Goal: Task Accomplishment & Management: Complete application form

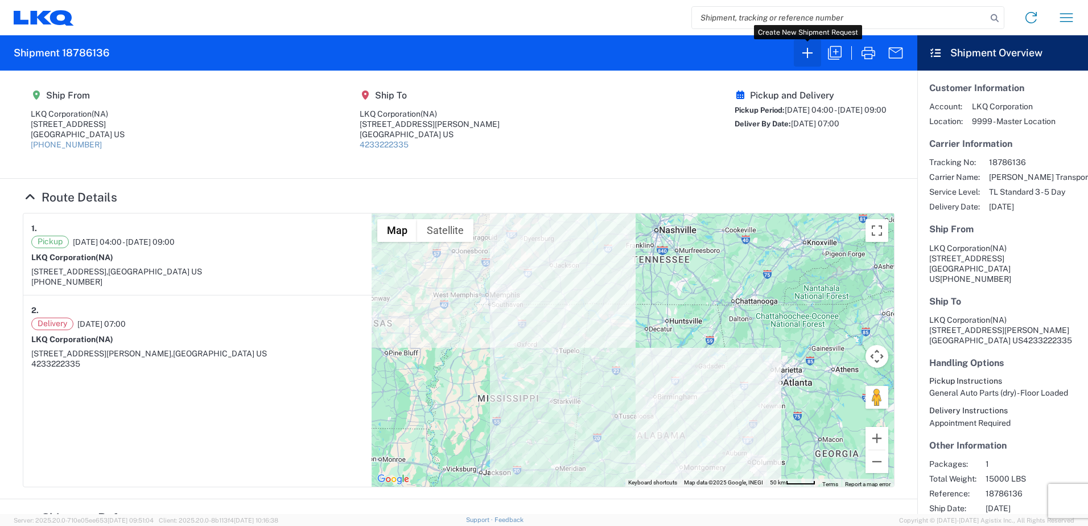
click at [809, 53] on icon "button" at bounding box center [807, 53] width 18 height 18
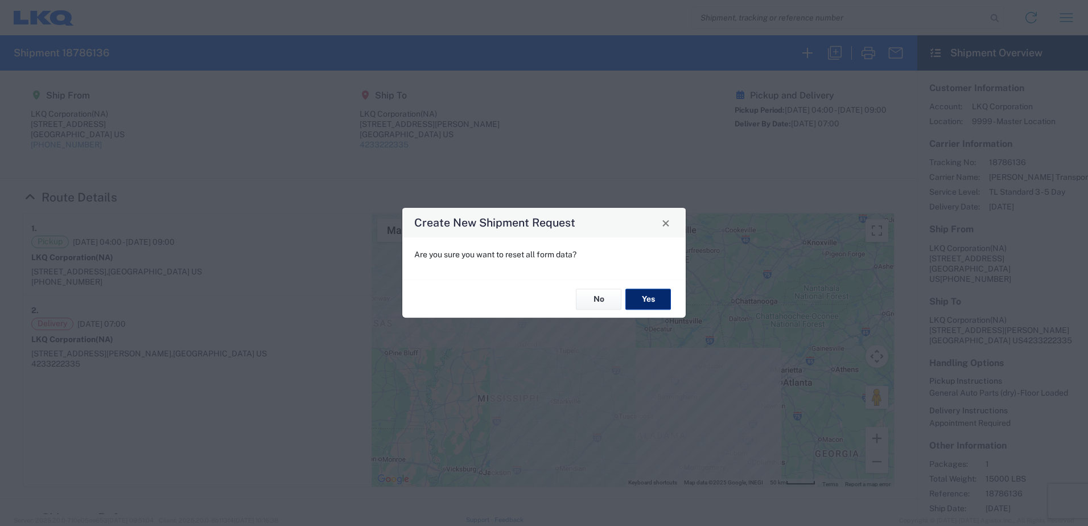
click at [654, 299] on button "Yes" at bounding box center [648, 299] width 46 height 21
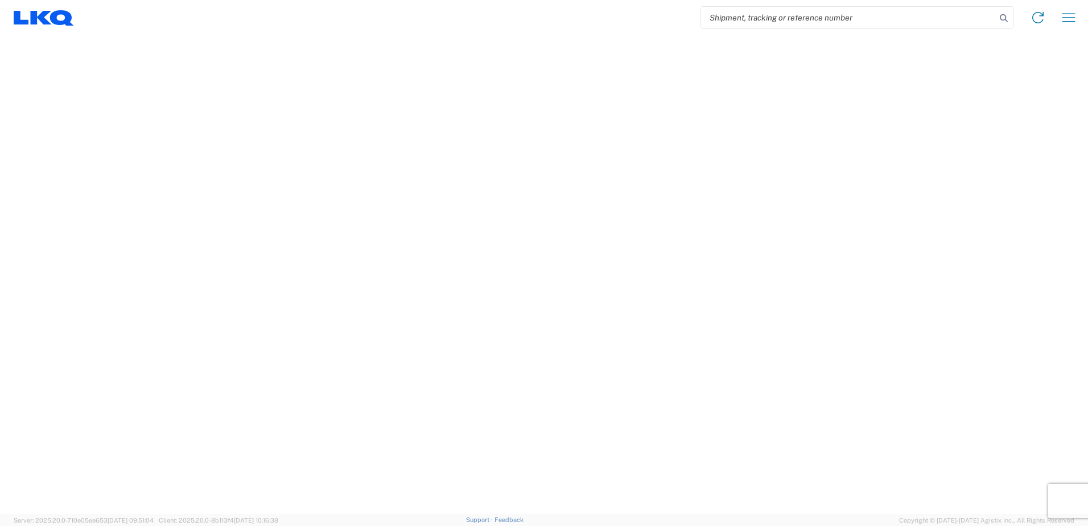
select select "FULL"
select select "LBS"
select select "IN"
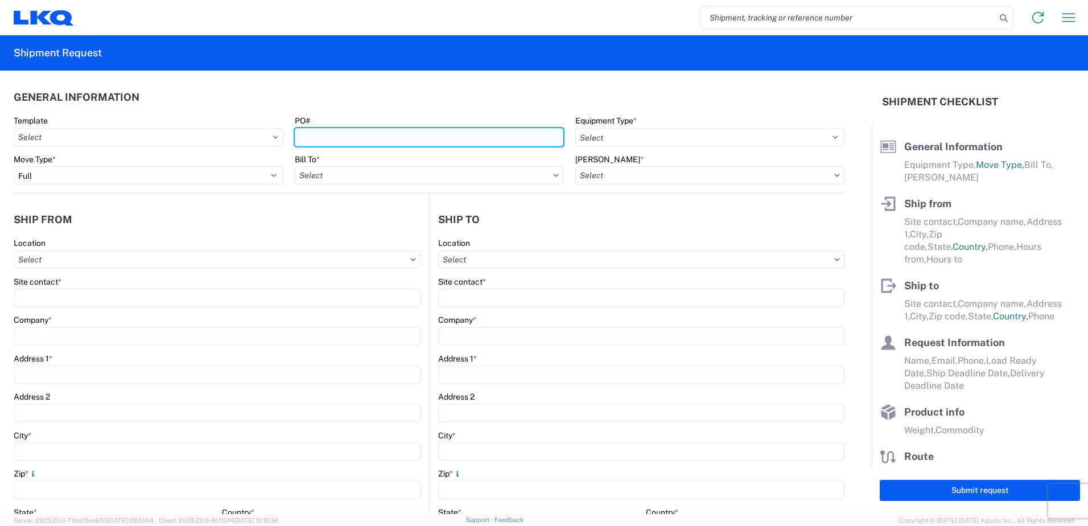
click at [364, 134] on input "PO#" at bounding box center [429, 137] width 269 height 18
type input "3064-1100-20251002"
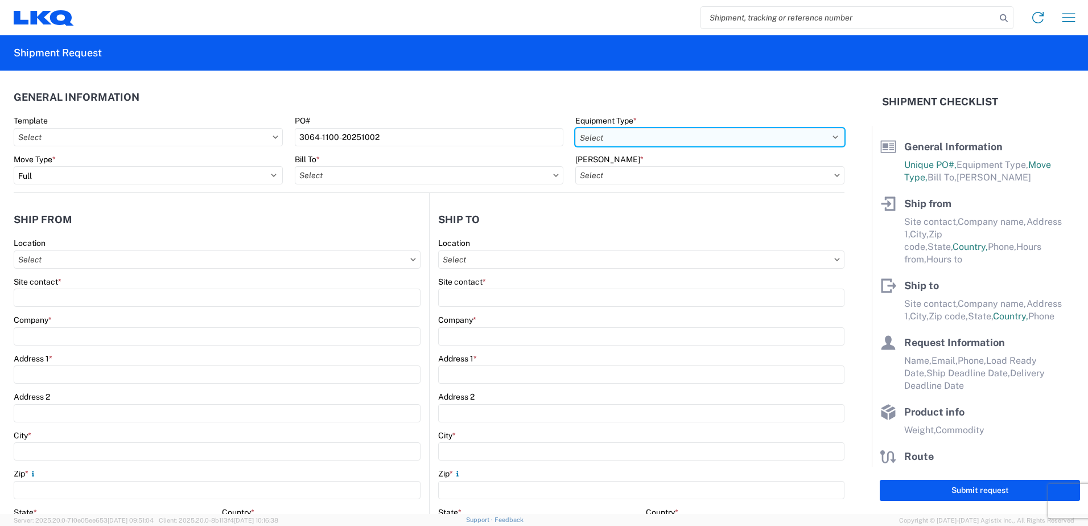
click at [824, 133] on select "Select 53’ Dry Van Flatbed Dropdeck (van) Lowboy (flatbed) Rail" at bounding box center [709, 137] width 269 height 18
select select "STDV"
click at [575, 128] on select "Select 53’ Dry Van Flatbed Dropdeck (van) Lowboy (flatbed) Rail" at bounding box center [709, 137] width 269 height 18
click at [491, 180] on input "text" at bounding box center [429, 175] width 269 height 18
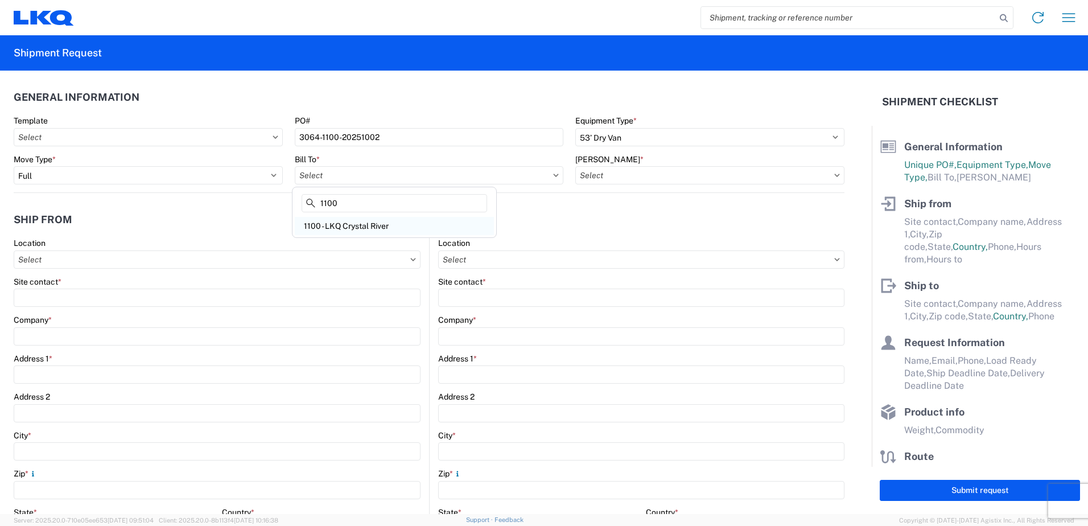
type input "1100"
click at [375, 225] on div "1100 - LKQ Crystal River" at bounding box center [394, 226] width 199 height 18
type input "1100 - LKQ Crystal River"
click at [829, 177] on input "text" at bounding box center [709, 175] width 269 height 18
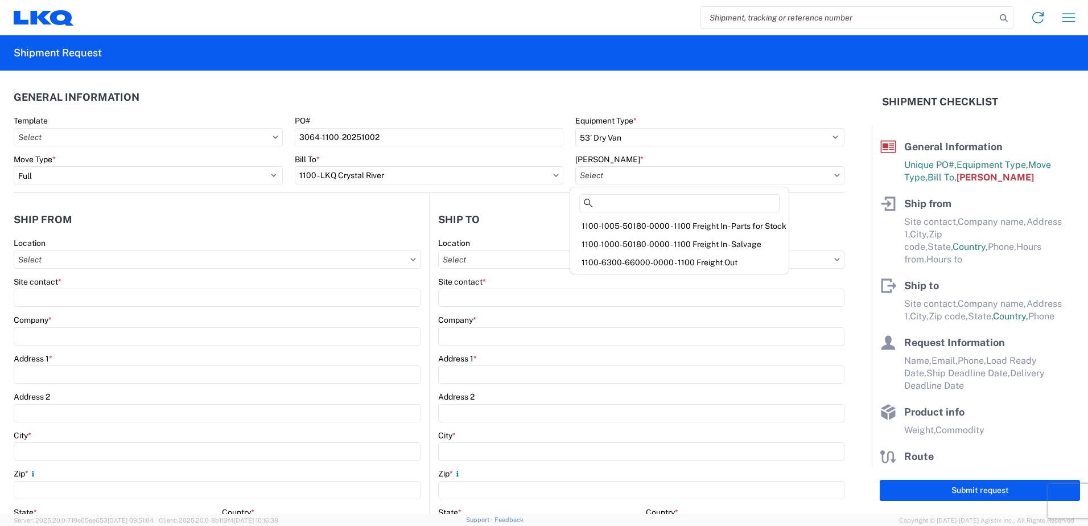
click at [723, 242] on div "1100-1000-50180-0000 - 1100 Freight In - Salvage" at bounding box center [679, 244] width 214 height 18
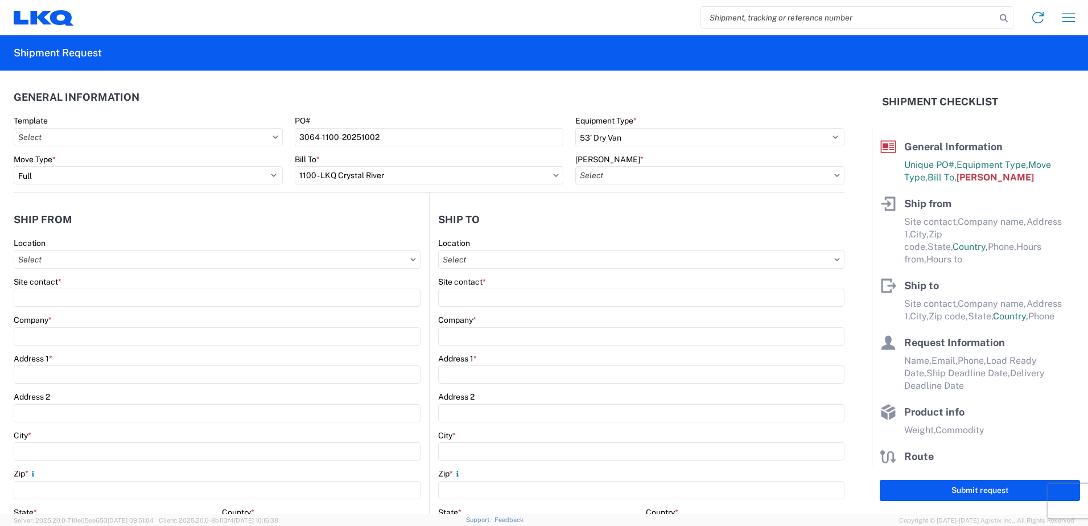
type input "1100-1000-50180-0000 - 1100 Freight In - Salvage, 1100-1000-50180-0000 - testdup"
click at [77, 262] on input "text" at bounding box center [217, 259] width 407 height 18
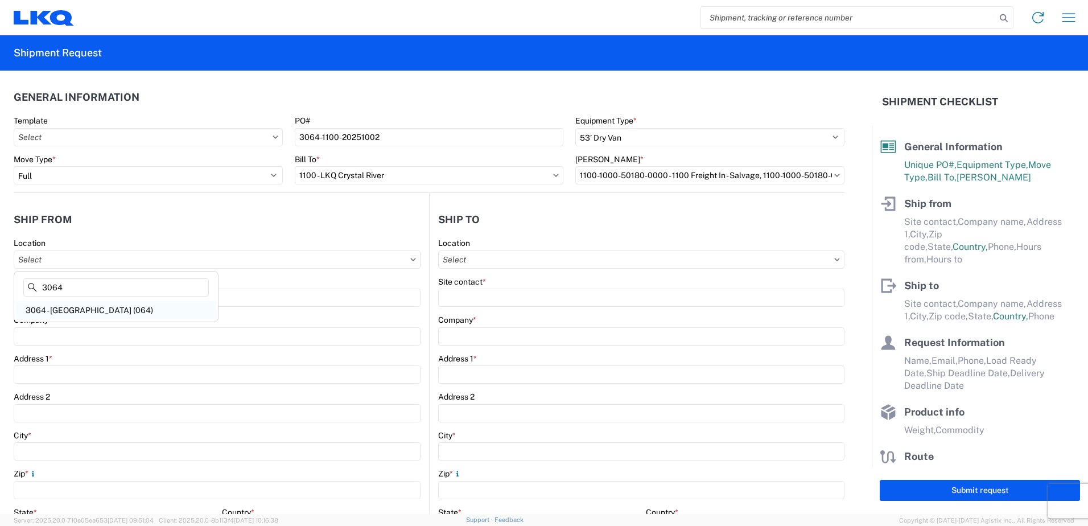
type input "3064"
drag, startPoint x: 69, startPoint y: 309, endPoint x: 240, endPoint y: 286, distance: 172.2
click at [77, 306] on div "3064 - [GEOGRAPHIC_DATA] (064)" at bounding box center [116, 310] width 199 height 18
type input "3064 - [GEOGRAPHIC_DATA] (064)"
type input "LKQ Corporation"
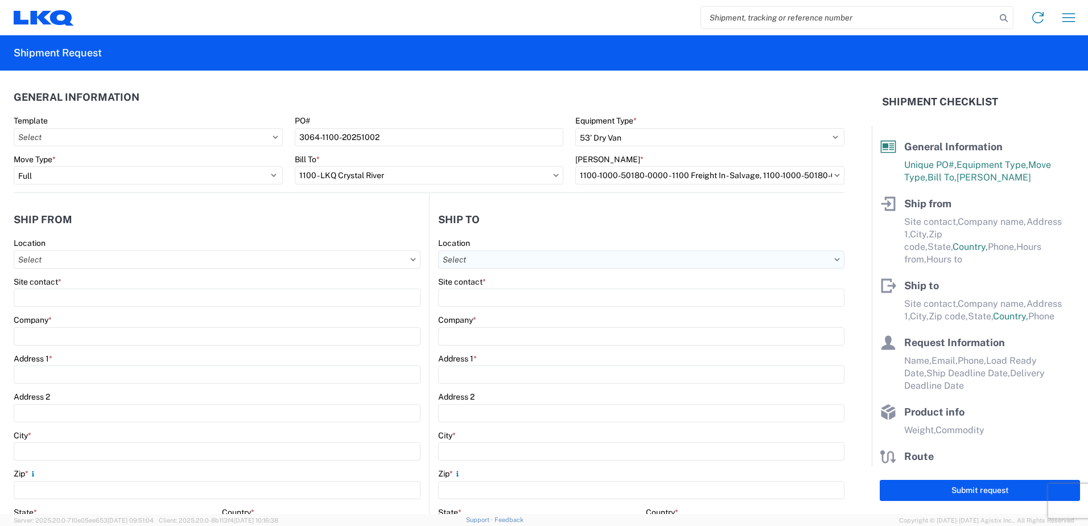
type input "[STREET_ADDRESS]"
type input "[GEOGRAPHIC_DATA]"
type input "30336"
select select "GA"
select select "US"
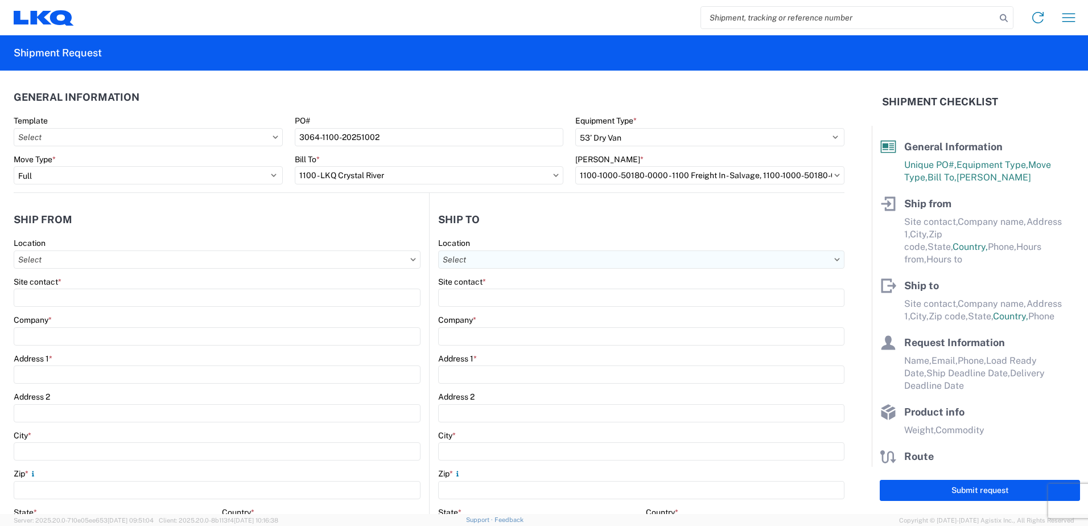
type input "[PHONE_NUMBER]"
type input "06:00"
type input "17:00"
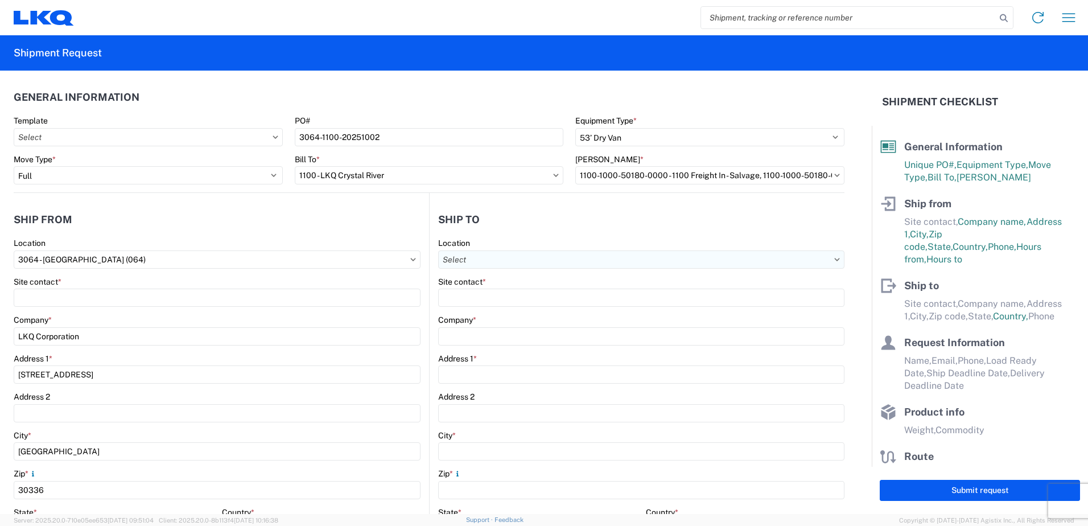
click at [469, 256] on input "text" at bounding box center [641, 259] width 406 height 18
type input "1100"
click at [492, 311] on div "1100 - LKQ Crystal River" at bounding box center [536, 310] width 199 height 18
type input "1100 - LKQ Crystal River"
type input "LKQ Corporation"
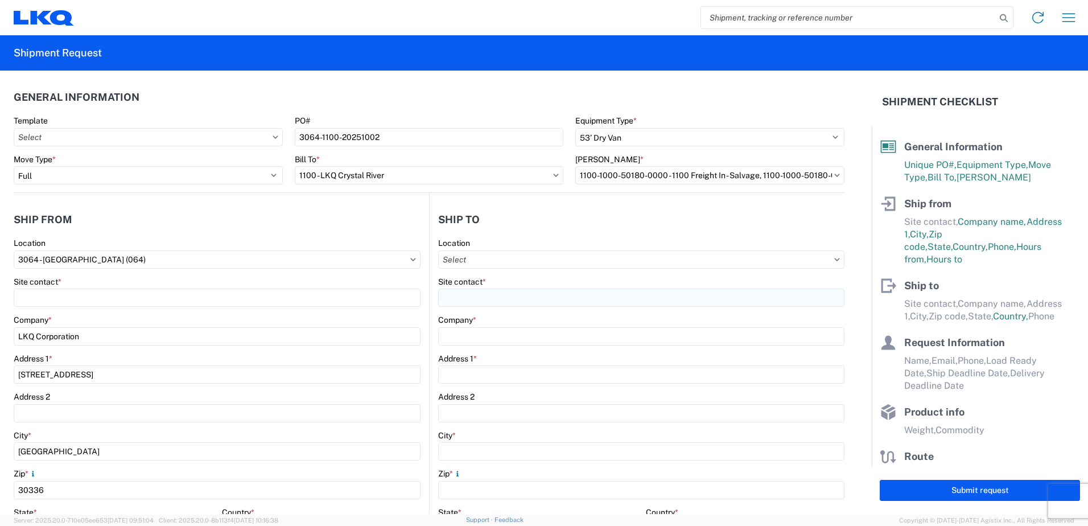
type input "[STREET_ADDRESS][PERSON_NAME]"
type input "Crystal River"
type input "34429"
select select "US"
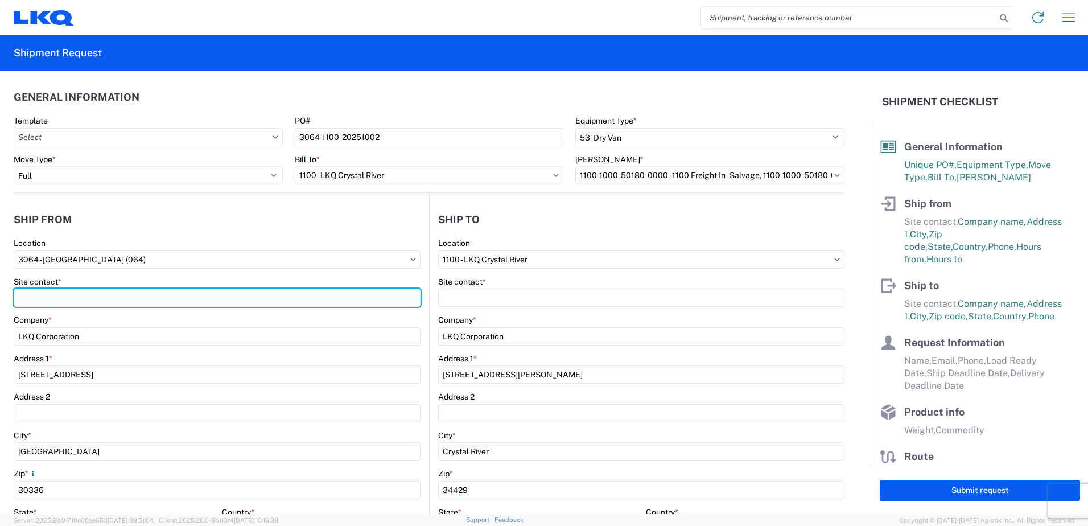
click at [182, 299] on input "Site contact *" at bounding box center [217, 298] width 407 height 18
type input "[PERSON_NAME]"
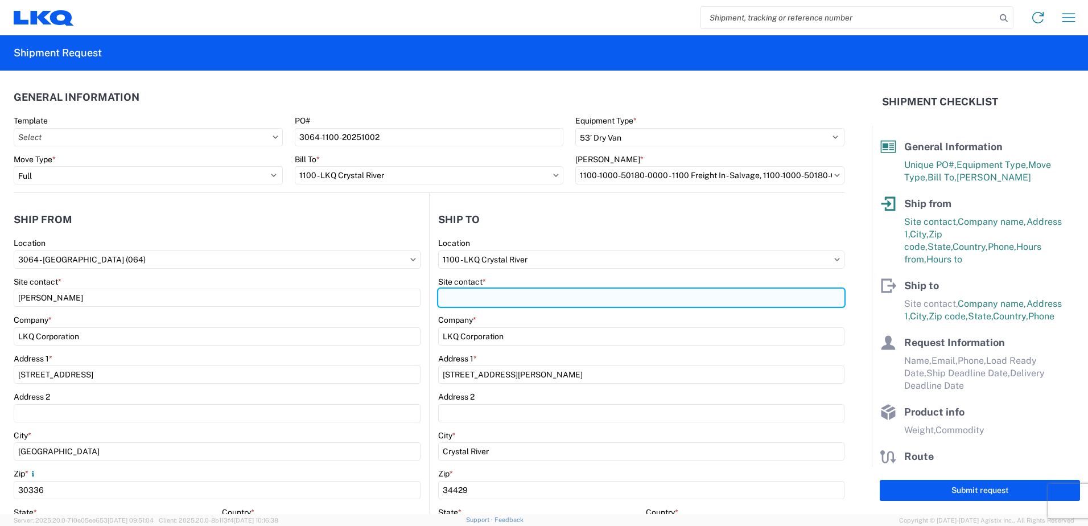
click at [450, 302] on input "Site contact *" at bounding box center [641, 298] width 406 height 18
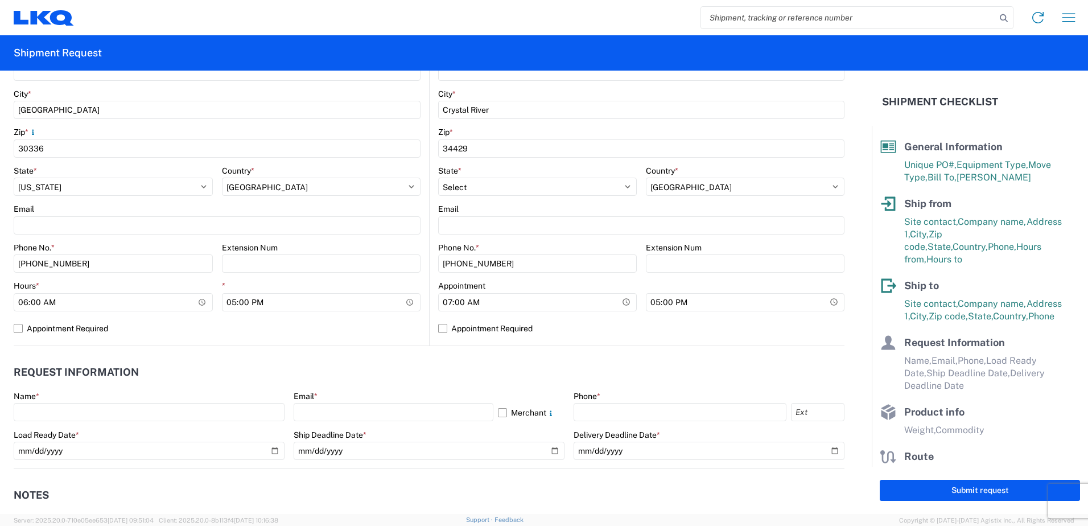
scroll to position [398, 0]
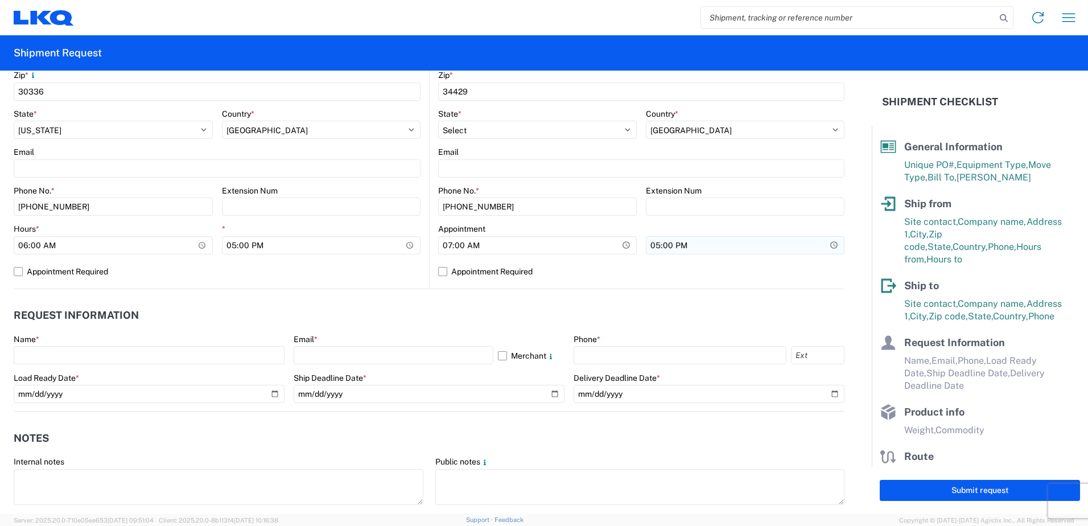
type input "[PERSON_NAME]"
click at [648, 249] on input "17:00" at bounding box center [745, 245] width 199 height 18
type input "20:00"
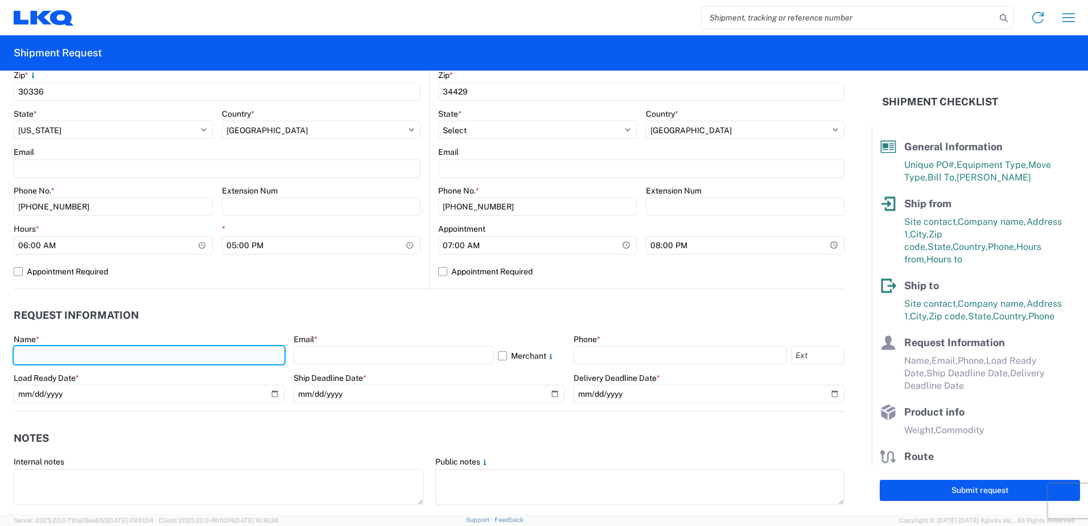
click at [70, 355] on input "text" at bounding box center [149, 355] width 271 height 18
type input "[PERSON_NAME]"
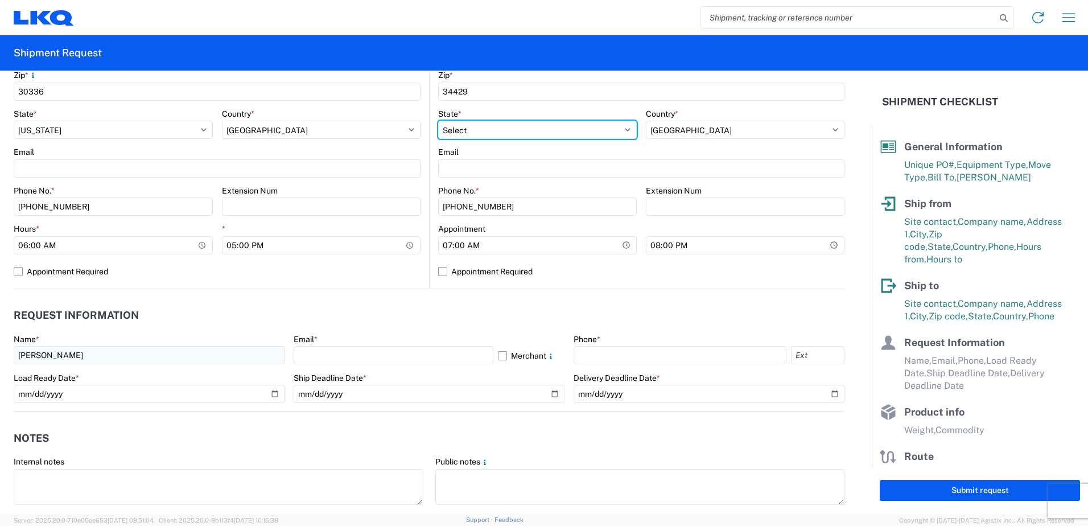
select select "GA"
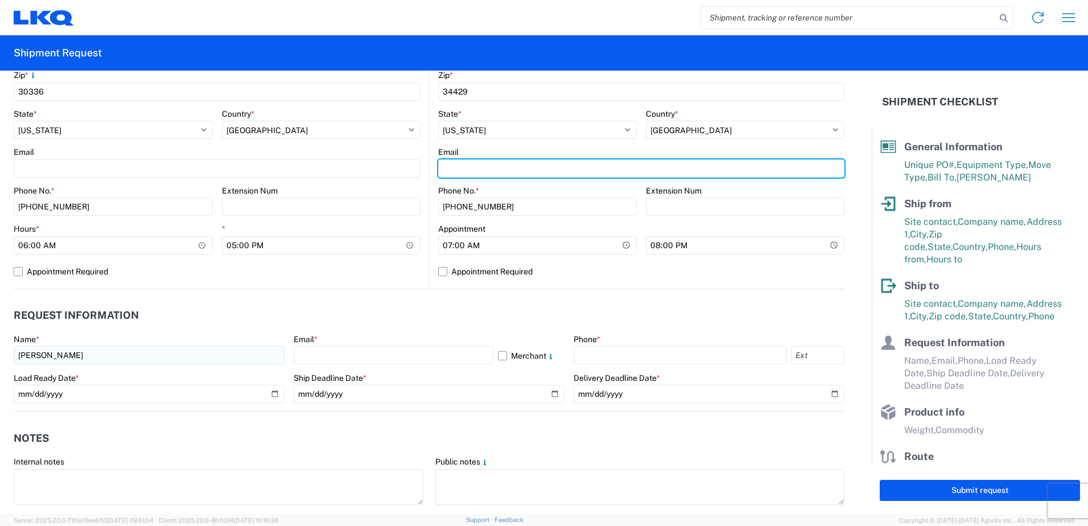
type input "[EMAIL_ADDRESS][DOMAIN_NAME]"
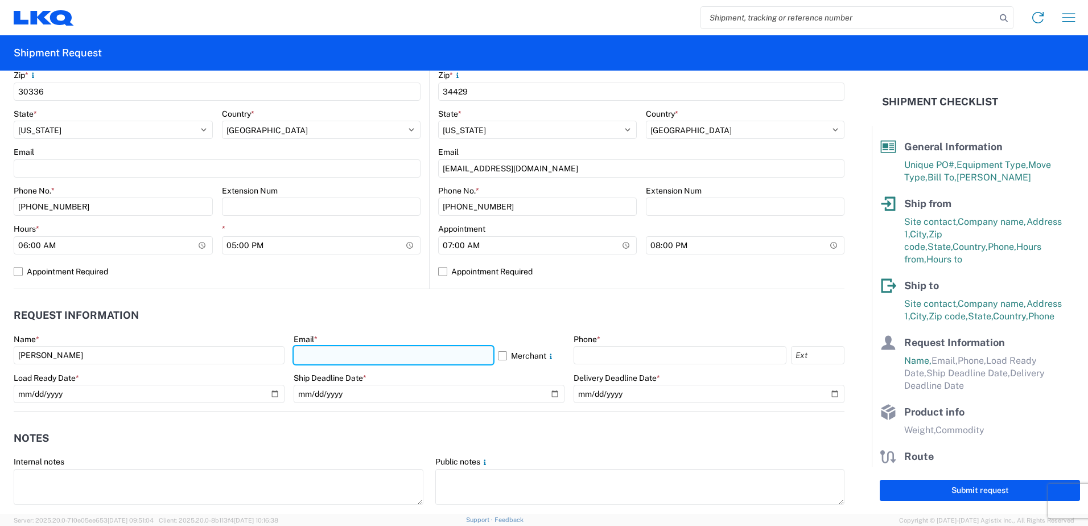
click at [335, 352] on input "text" at bounding box center [394, 355] width 200 height 18
type input "[EMAIL_ADDRESS][DOMAIN_NAME]"
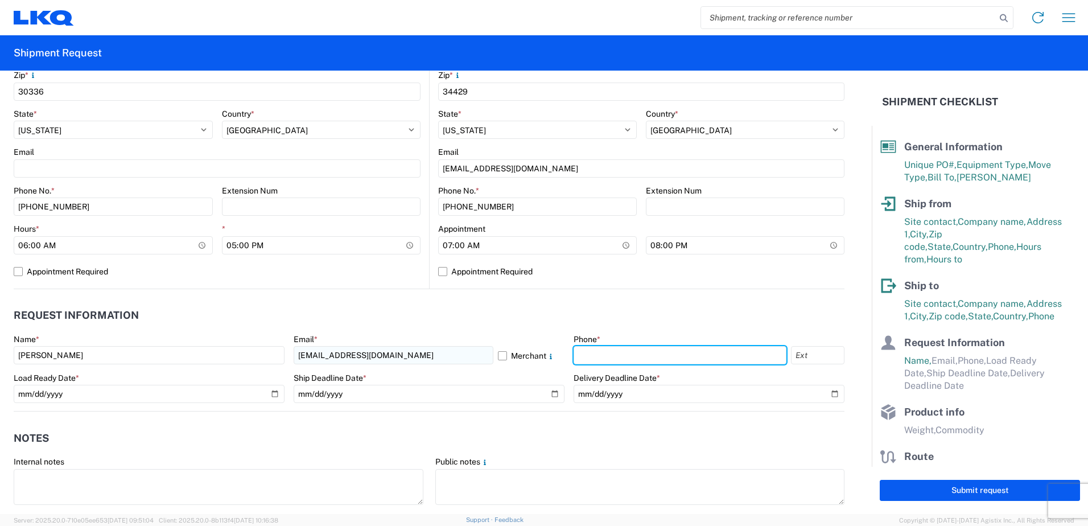
type input "1423322233"
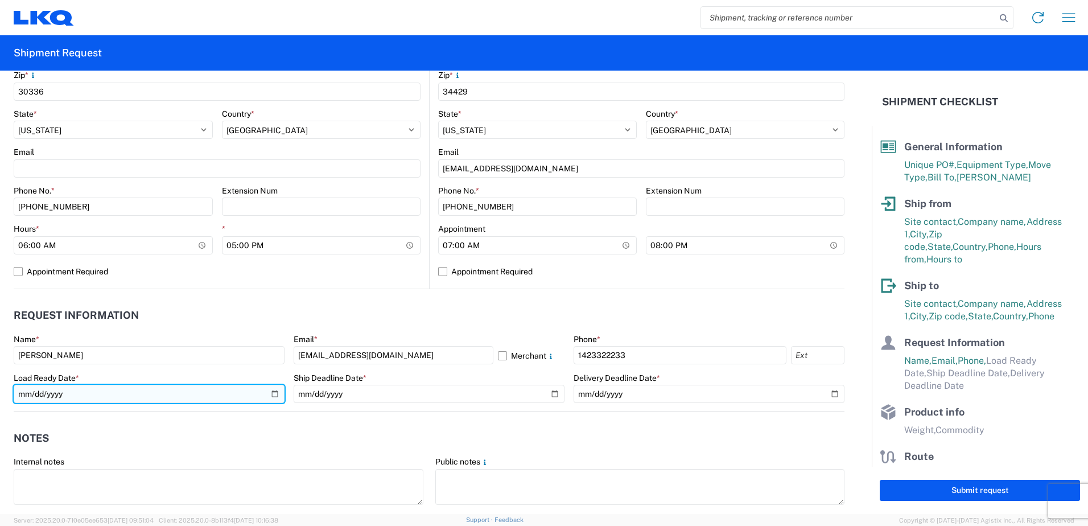
click at [270, 394] on input "date" at bounding box center [149, 394] width 271 height 18
type input "[DATE]"
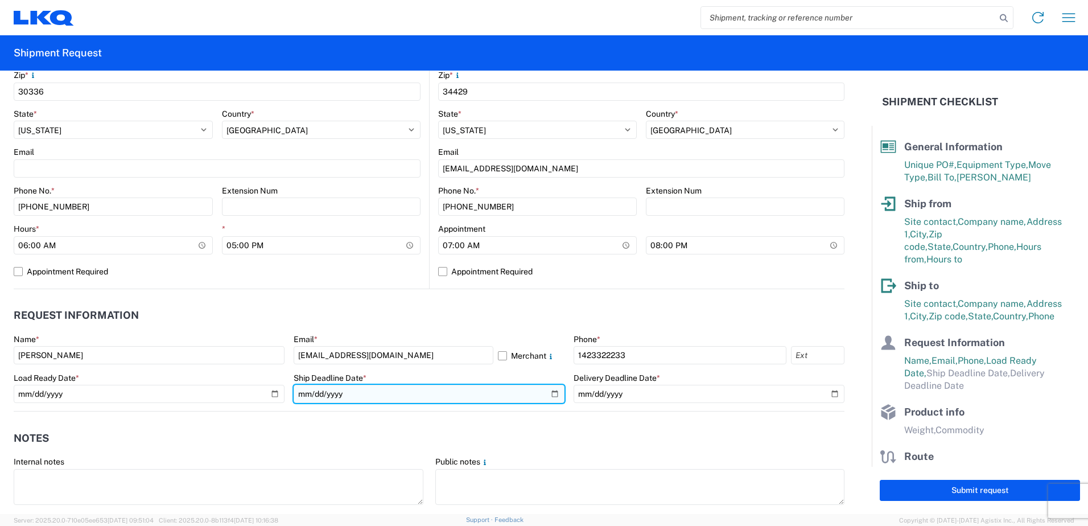
click at [548, 394] on input "date" at bounding box center [429, 394] width 271 height 18
type input "[DATE]"
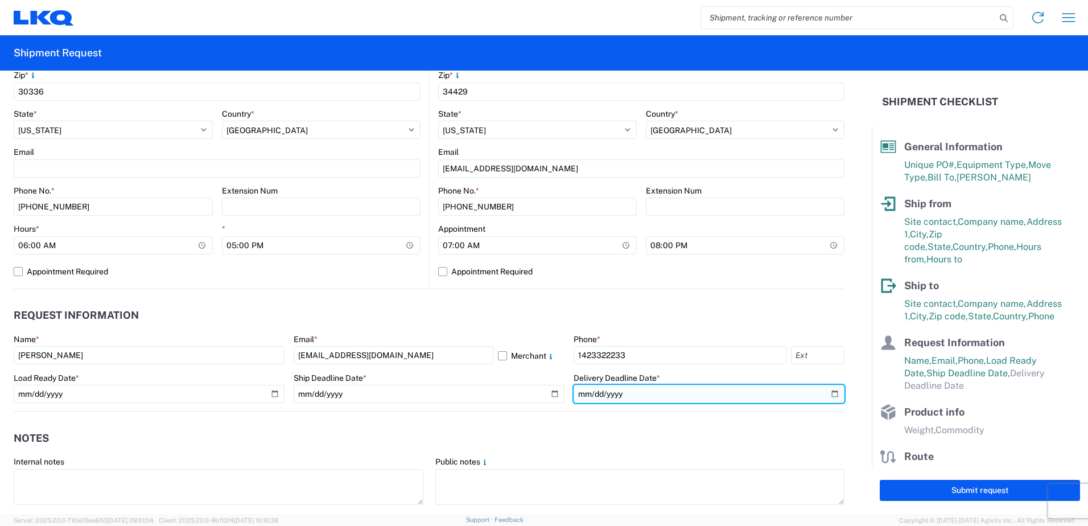
click at [827, 396] on input "date" at bounding box center [709, 394] width 271 height 18
type input "[DATE]"
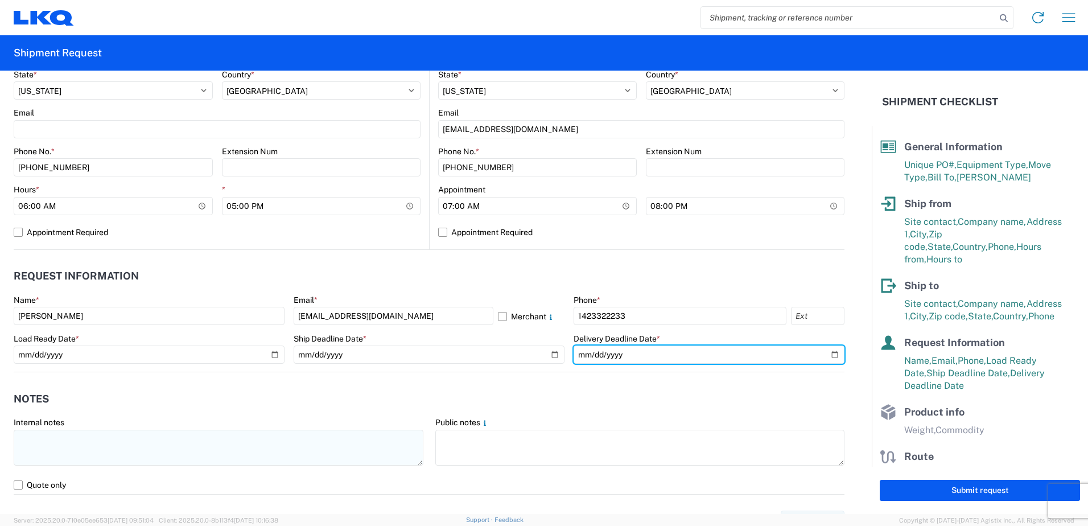
scroll to position [455, 0]
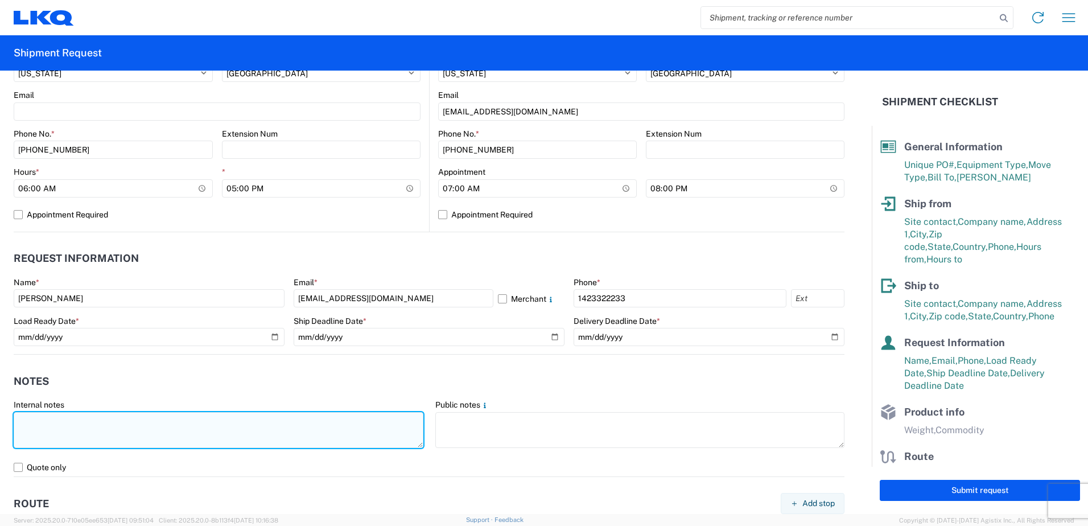
click at [102, 432] on textarea at bounding box center [219, 430] width 410 height 36
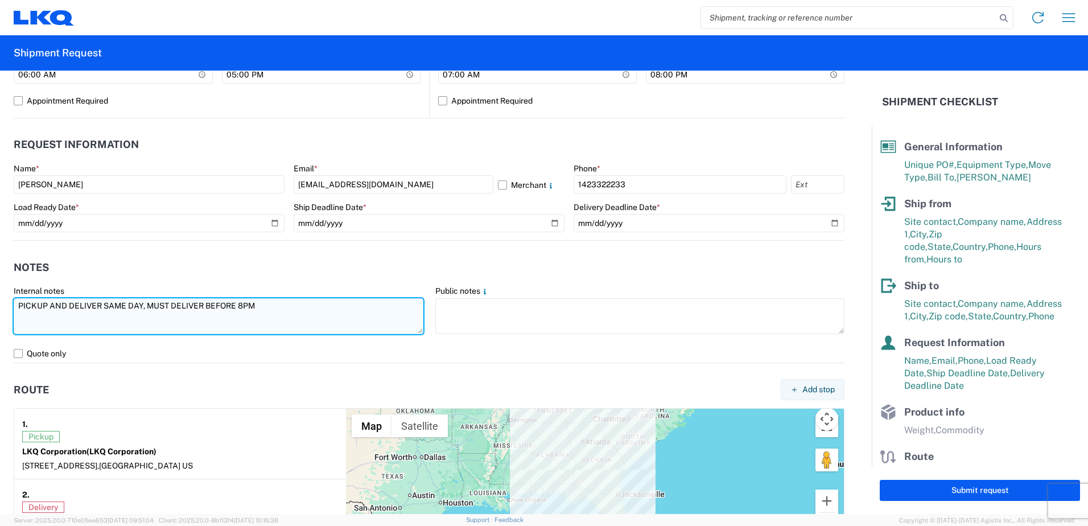
drag, startPoint x: 267, startPoint y: 305, endPoint x: 28, endPoint y: 304, distance: 239.6
click at [18, 300] on textarea "PICKUP AND DELIVER SAME DAY, MUST DELIVER BEFORE 8PM" at bounding box center [219, 316] width 410 height 36
type textarea "PICKUP AND DELIVER SAME DAY, MUST DELIVER BEFORE 8PM"
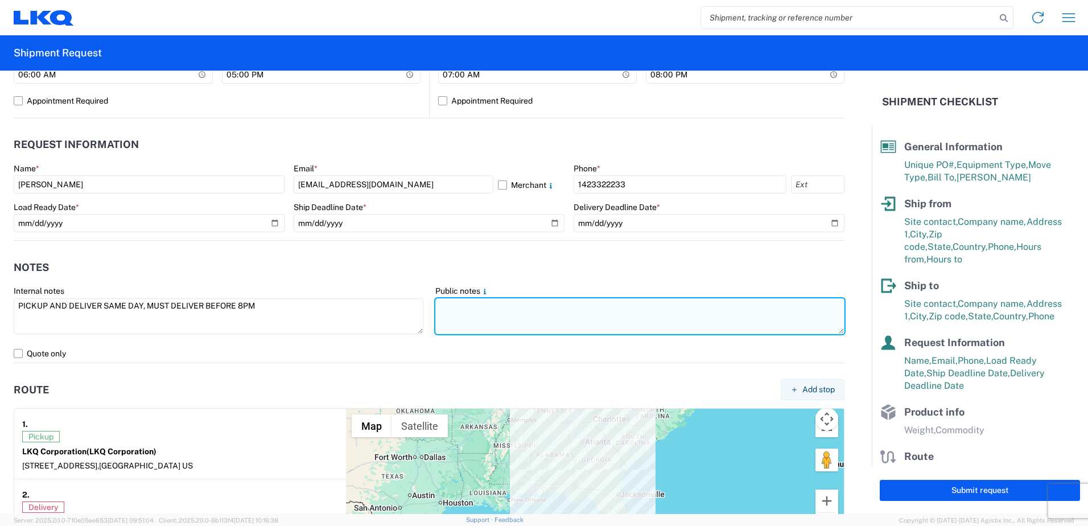
click at [516, 318] on textarea at bounding box center [640, 316] width 410 height 36
paste textarea "PICKUP AND DELIVER SAME DAY, MUST DELIVER BEFORE 8PM"
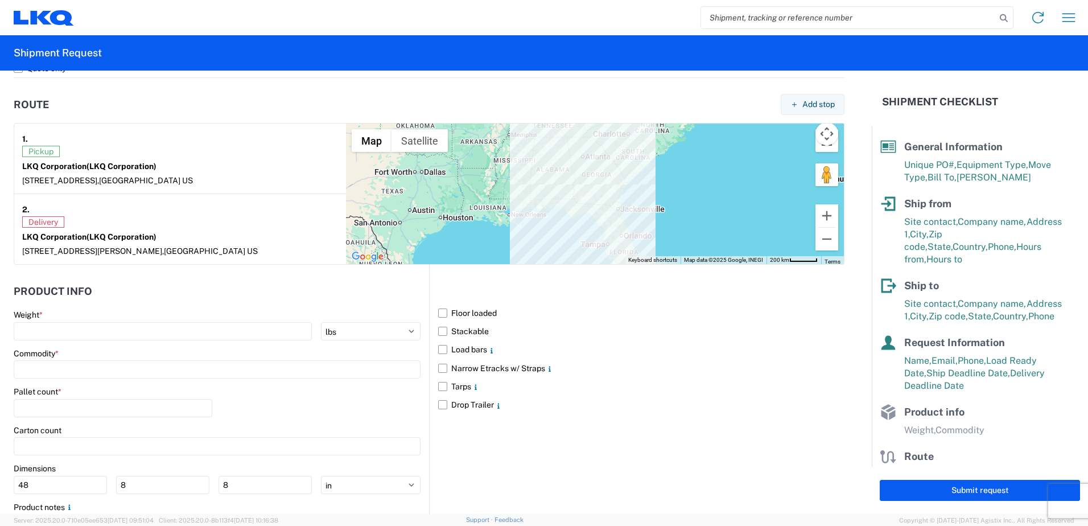
scroll to position [922, 0]
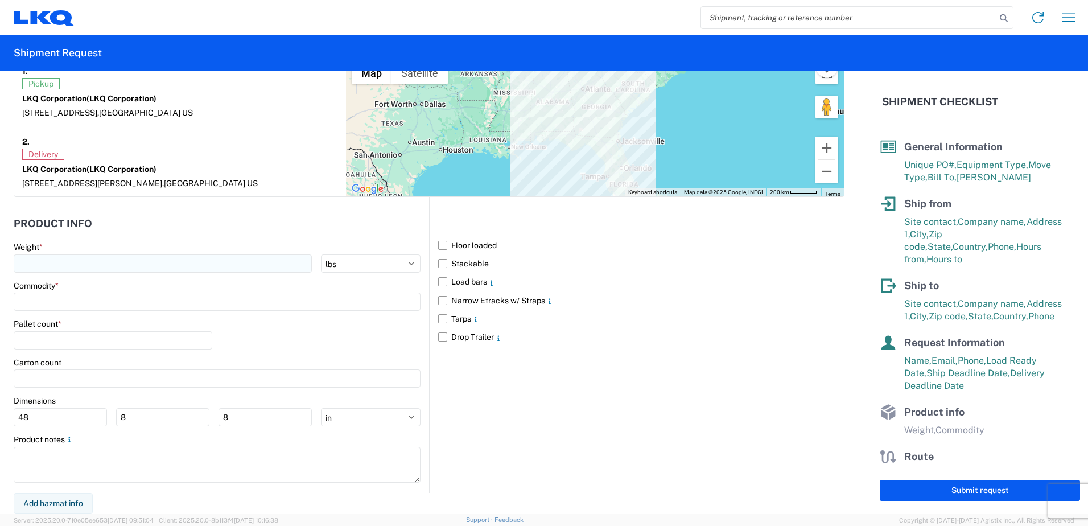
type textarea "PICKUP AND DELIVER SAME DAY, MUST DELIVER BEFORE 8PM"
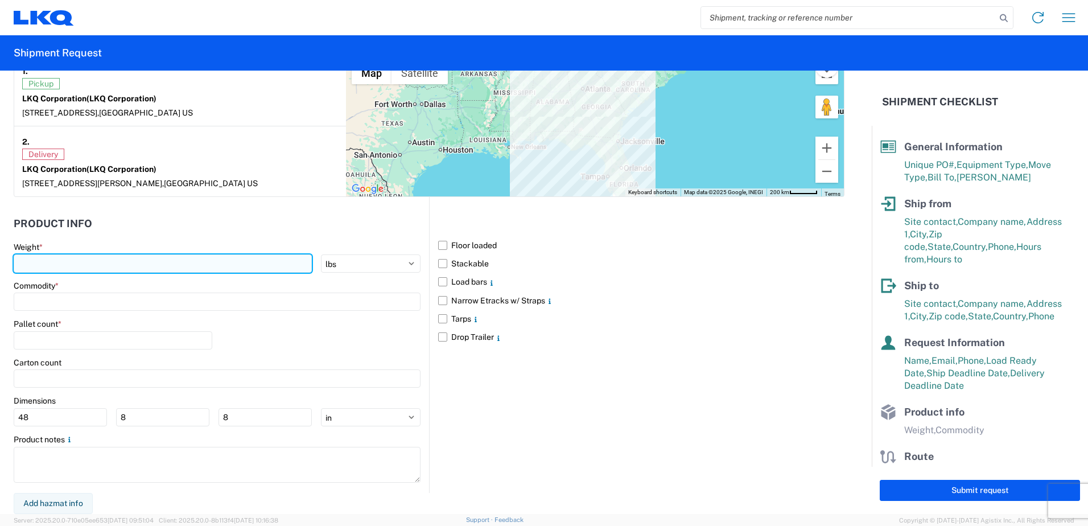
click at [188, 263] on input "number" at bounding box center [163, 263] width 298 height 18
type input "22000"
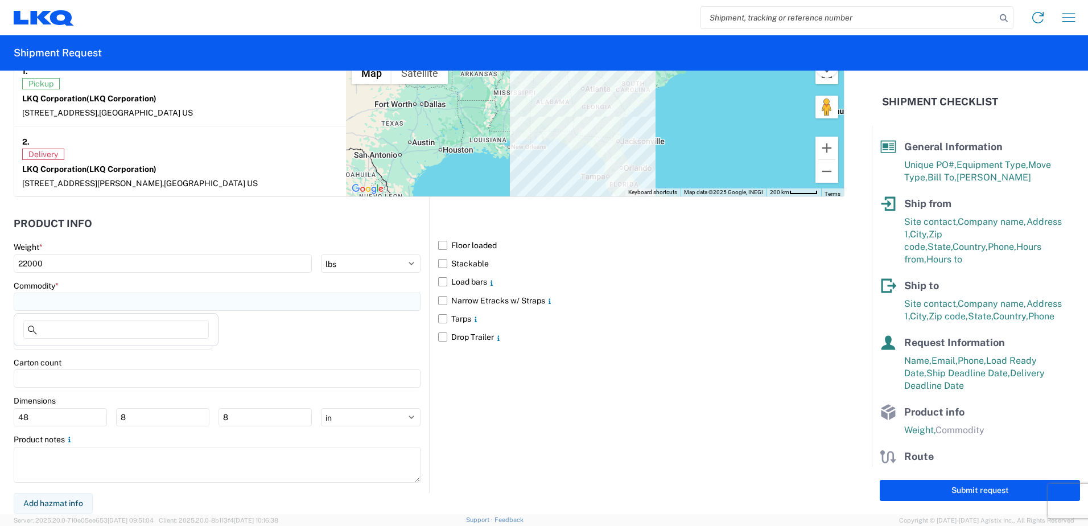
click at [134, 294] on input at bounding box center [217, 301] width 407 height 18
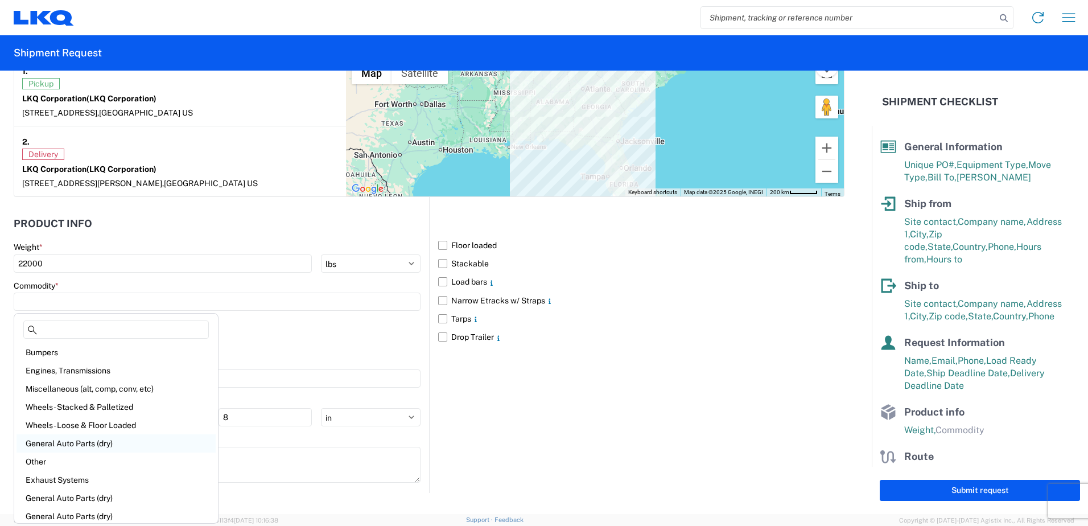
click at [117, 439] on div "General Auto Parts (dry)" at bounding box center [116, 443] width 199 height 18
type input "General Auto Parts (dry)"
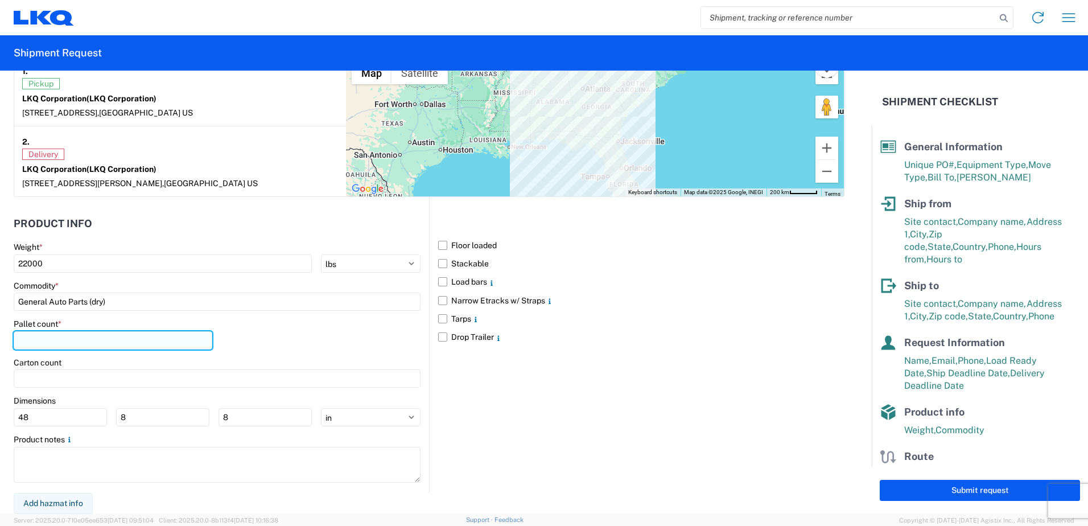
click at [97, 345] on input "number" at bounding box center [113, 340] width 199 height 18
type input "22"
click at [439, 282] on label "Load bars" at bounding box center [641, 282] width 406 height 18
click at [0, 0] on input "Load bars" at bounding box center [0, 0] width 0 height 0
click at [438, 299] on label "Narrow Etracks w/ Straps" at bounding box center [641, 300] width 406 height 18
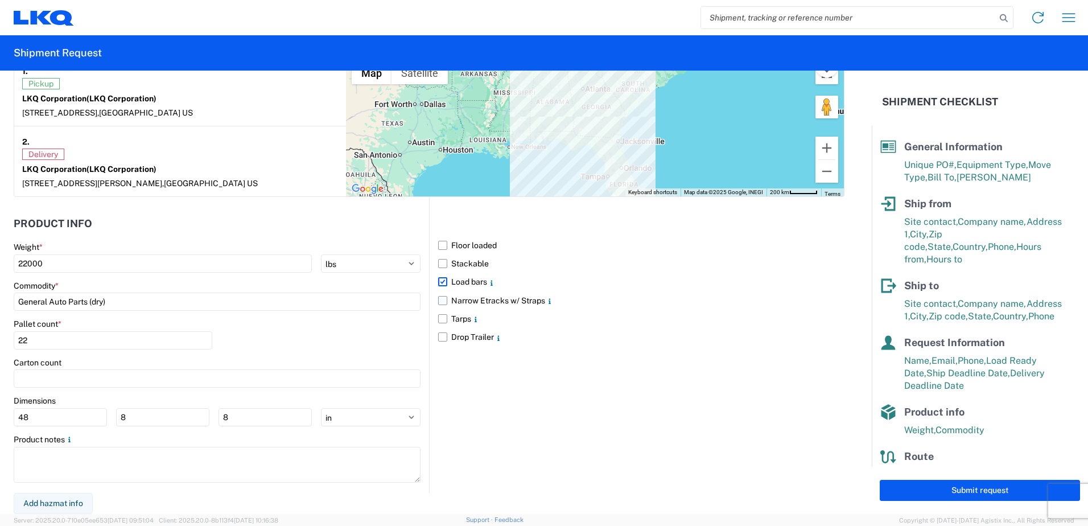
click at [0, 0] on input "Narrow Etracks w/ Straps" at bounding box center [0, 0] width 0 height 0
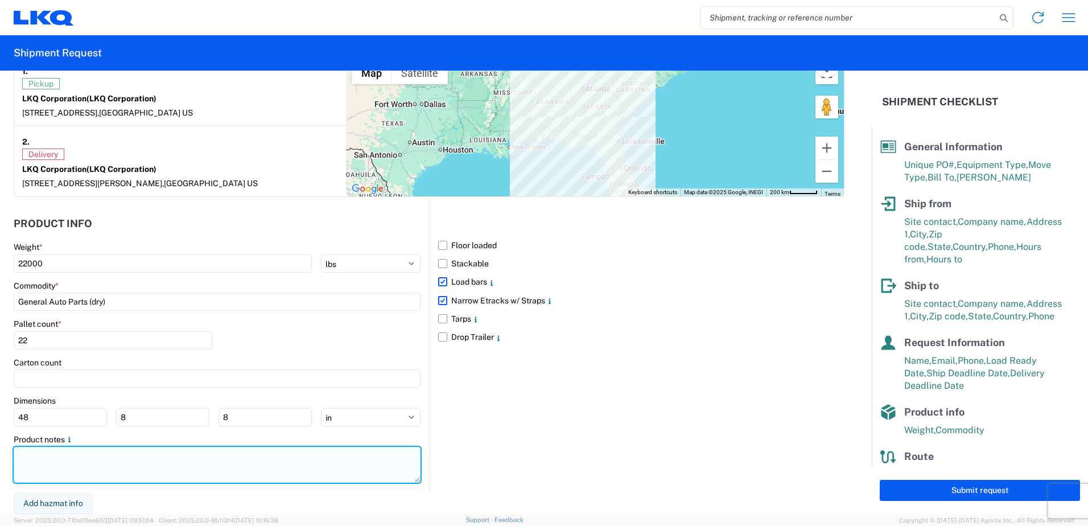
click at [153, 462] on textarea at bounding box center [217, 465] width 407 height 36
paste textarea "PICKUP AND DELIVER SAME DAY, MUST DELIVER BEFORE 8PM"
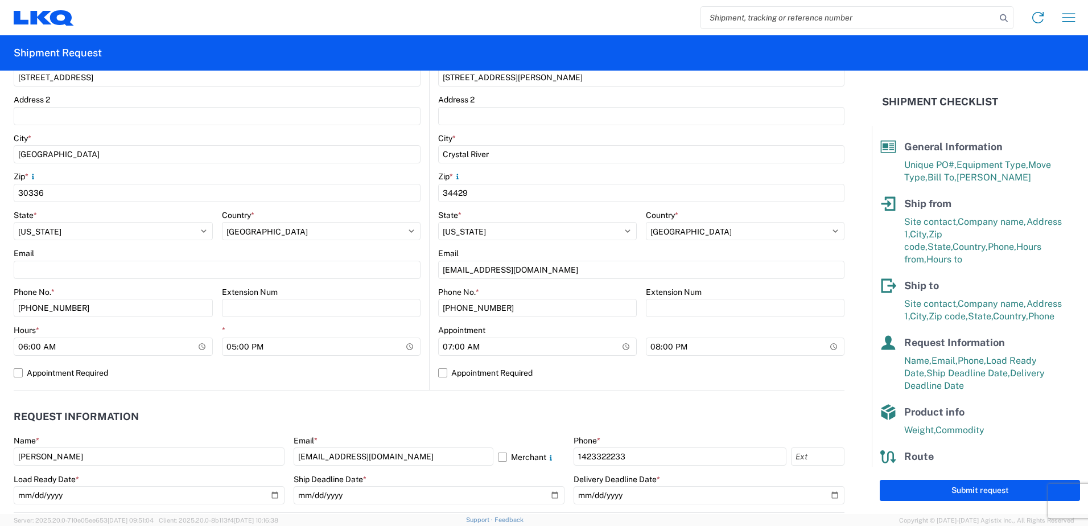
scroll to position [296, 0]
type textarea "PICKUP AND DELIVER SAME DAY, MUST DELIVER BEFORE 8PM"
click at [502, 229] on select "Select [US_STATE] [US_STATE] [US_STATE] [US_STATE] Armed Forces Americas Armed …" at bounding box center [537, 232] width 199 height 18
select select "FL"
click at [438, 223] on select "Select [US_STATE] [US_STATE] [US_STATE] [US_STATE] Armed Forces Americas Armed …" at bounding box center [537, 232] width 199 height 18
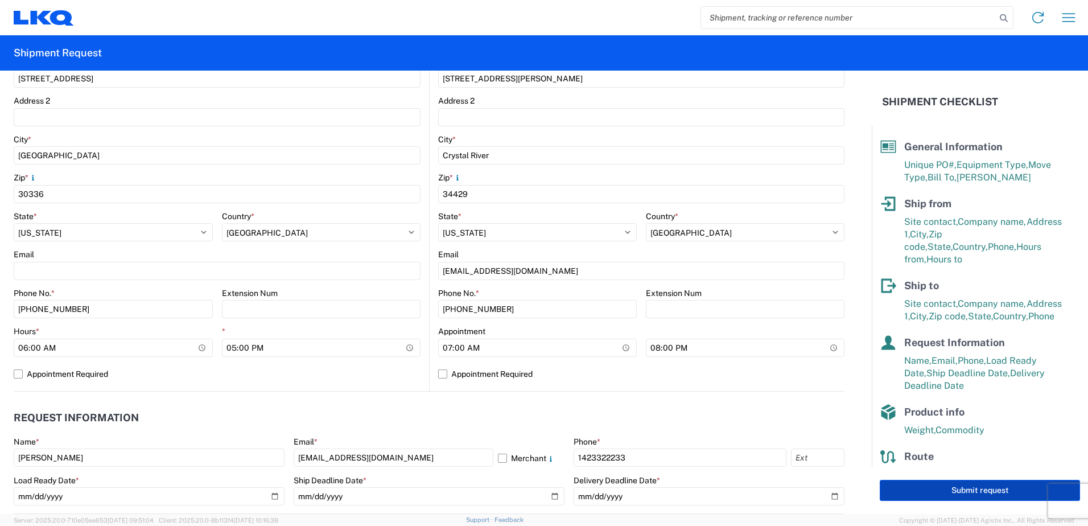
click at [961, 489] on button "Submit request" at bounding box center [980, 490] width 200 height 21
select select "GA"
select select "US"
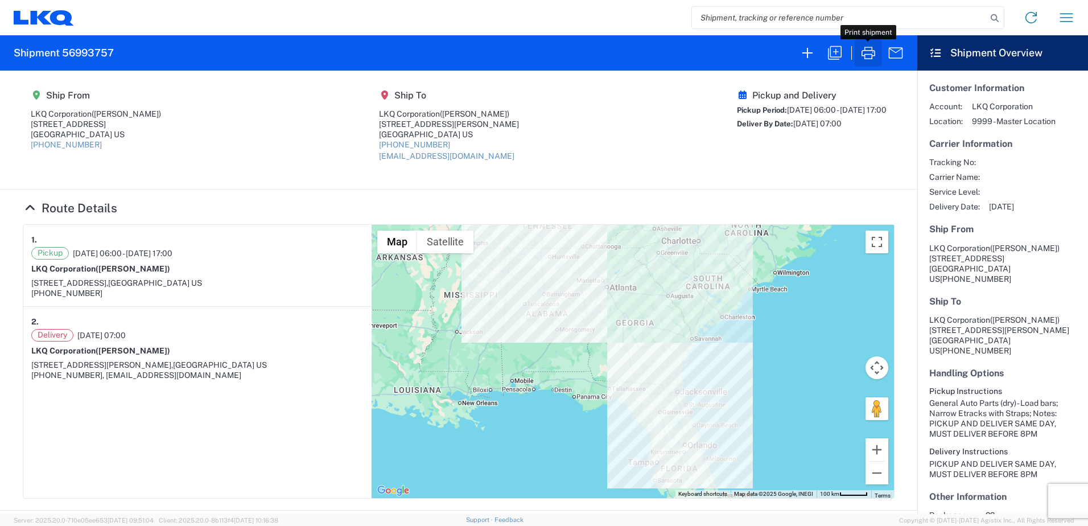
click at [868, 58] on icon "button" at bounding box center [868, 53] width 18 height 18
